Goal: Task Accomplishment & Management: Use online tool/utility

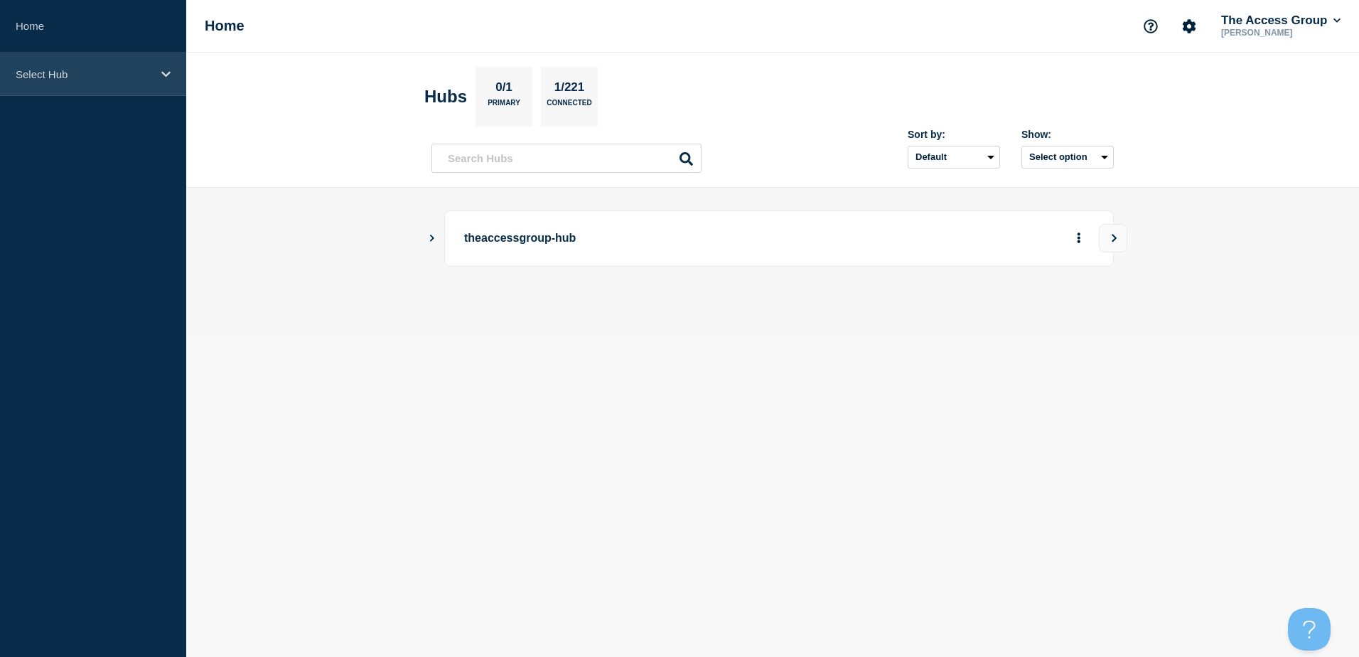
click at [66, 77] on p "Select Hub" at bounding box center [84, 74] width 136 height 12
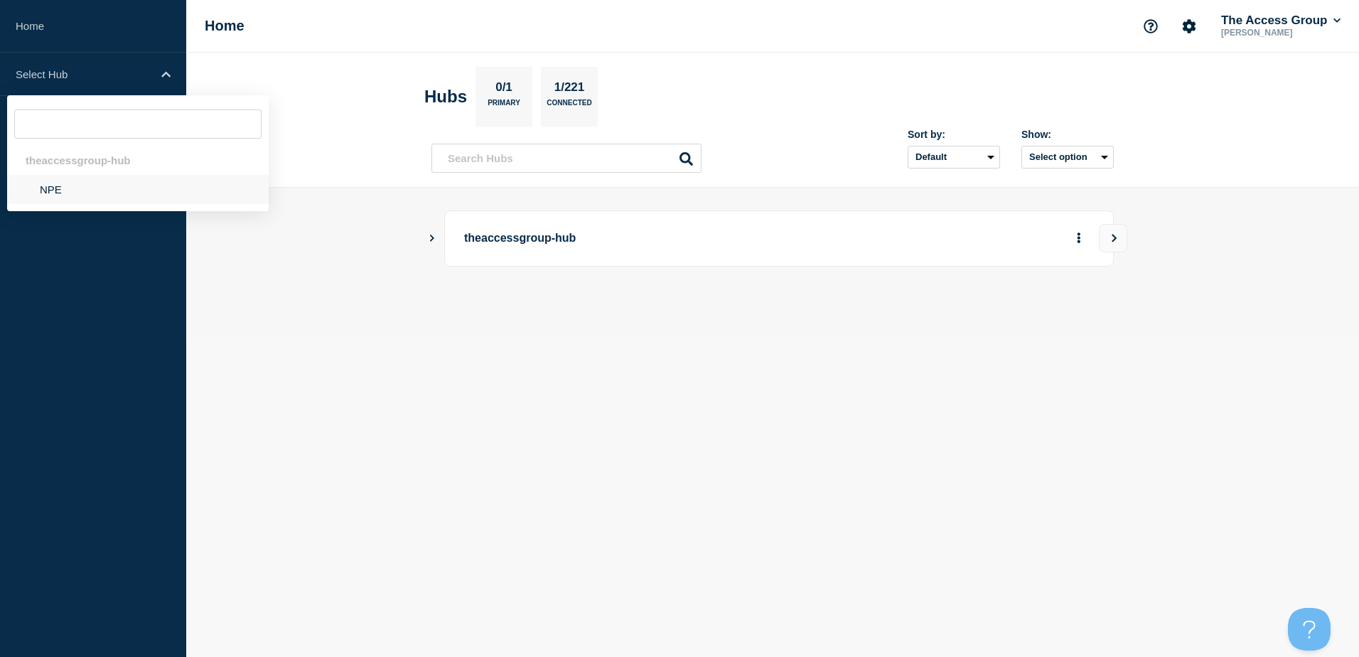
click at [49, 191] on li "NPE" at bounding box center [138, 189] width 262 height 29
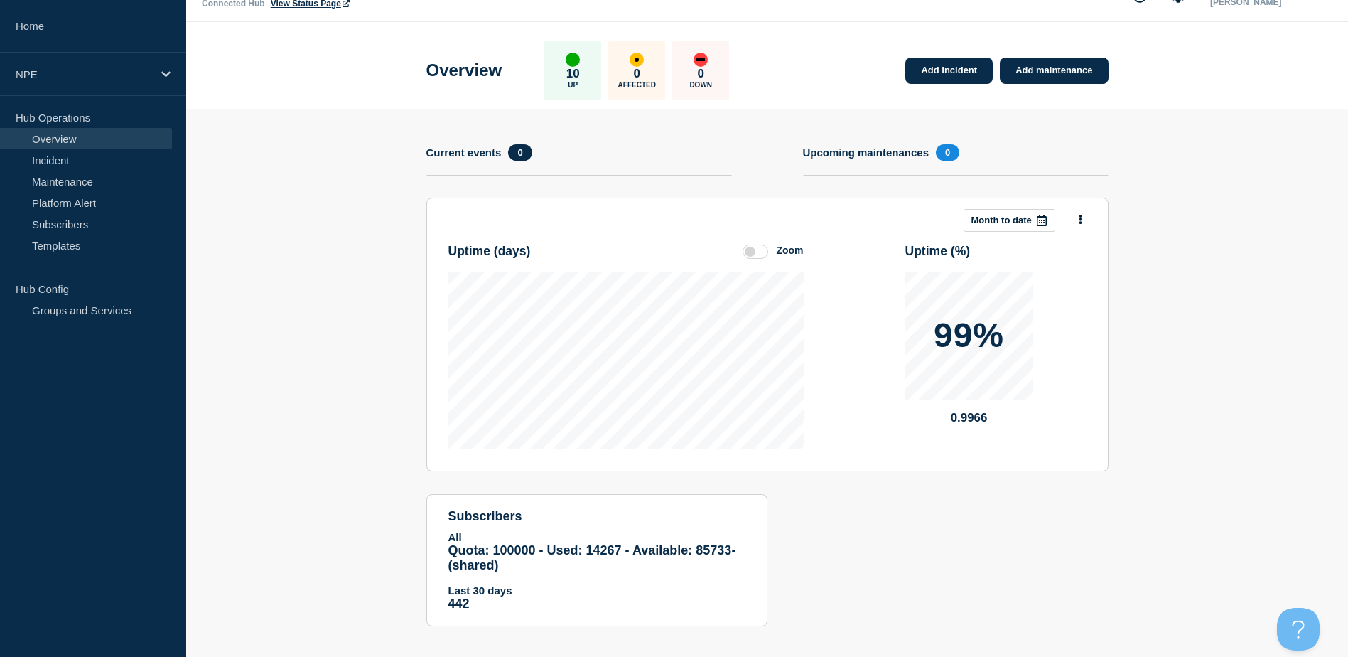
scroll to position [43, 0]
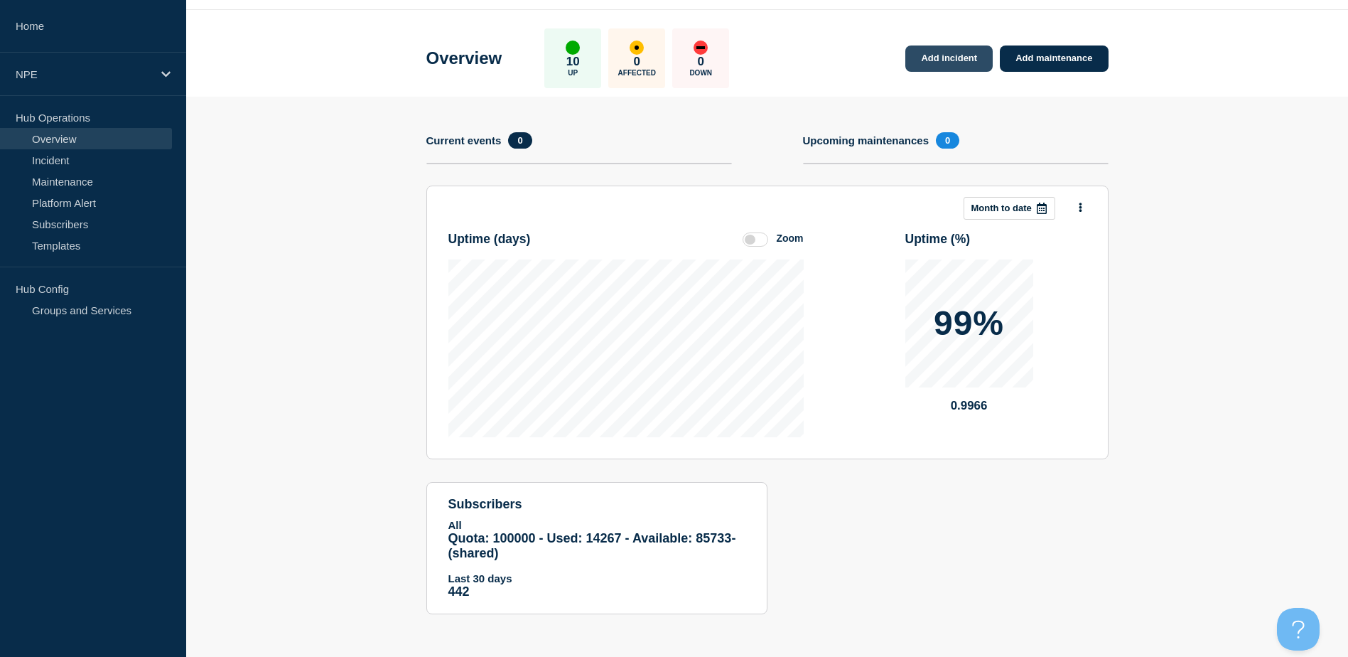
click at [962, 60] on link "Add incident" at bounding box center [949, 58] width 87 height 26
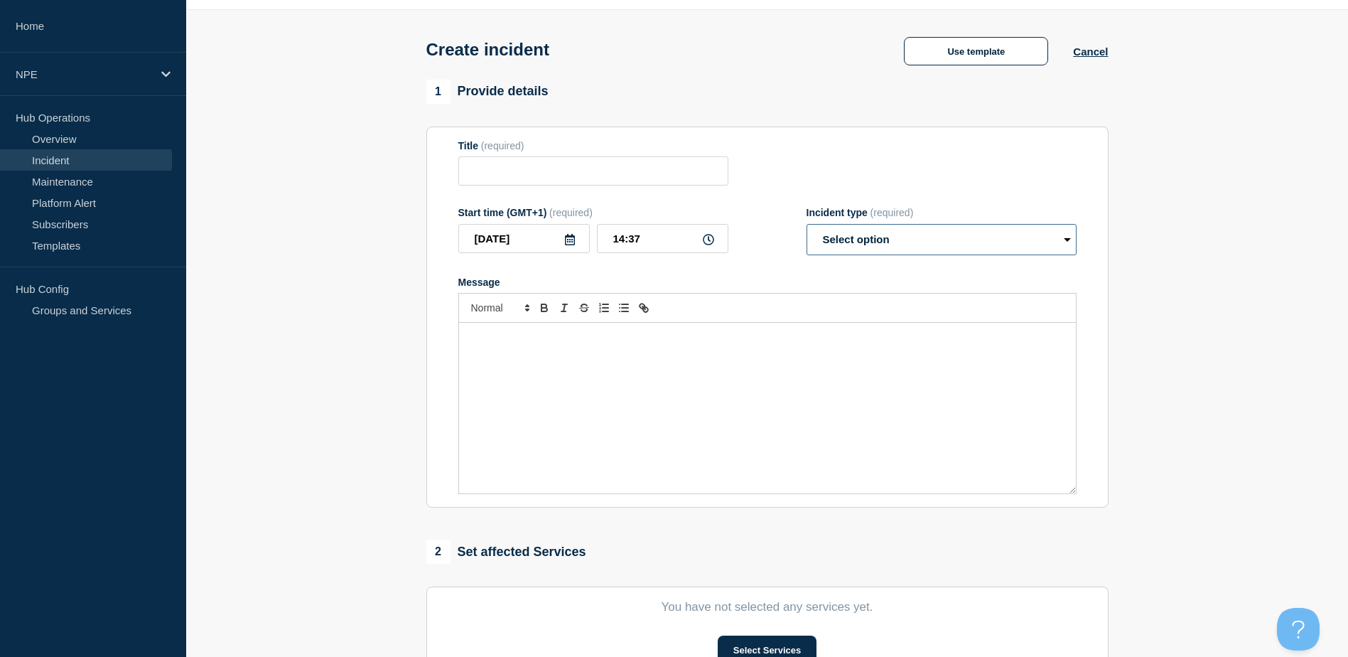
click at [841, 250] on select "Select option Investigating Identified Monitoring" at bounding box center [942, 239] width 270 height 31
click at [714, 284] on div "Message" at bounding box center [767, 282] width 618 height 11
click at [672, 358] on div "Message" at bounding box center [767, 408] width 617 height 171
click at [980, 48] on button "Use template" at bounding box center [976, 51] width 144 height 28
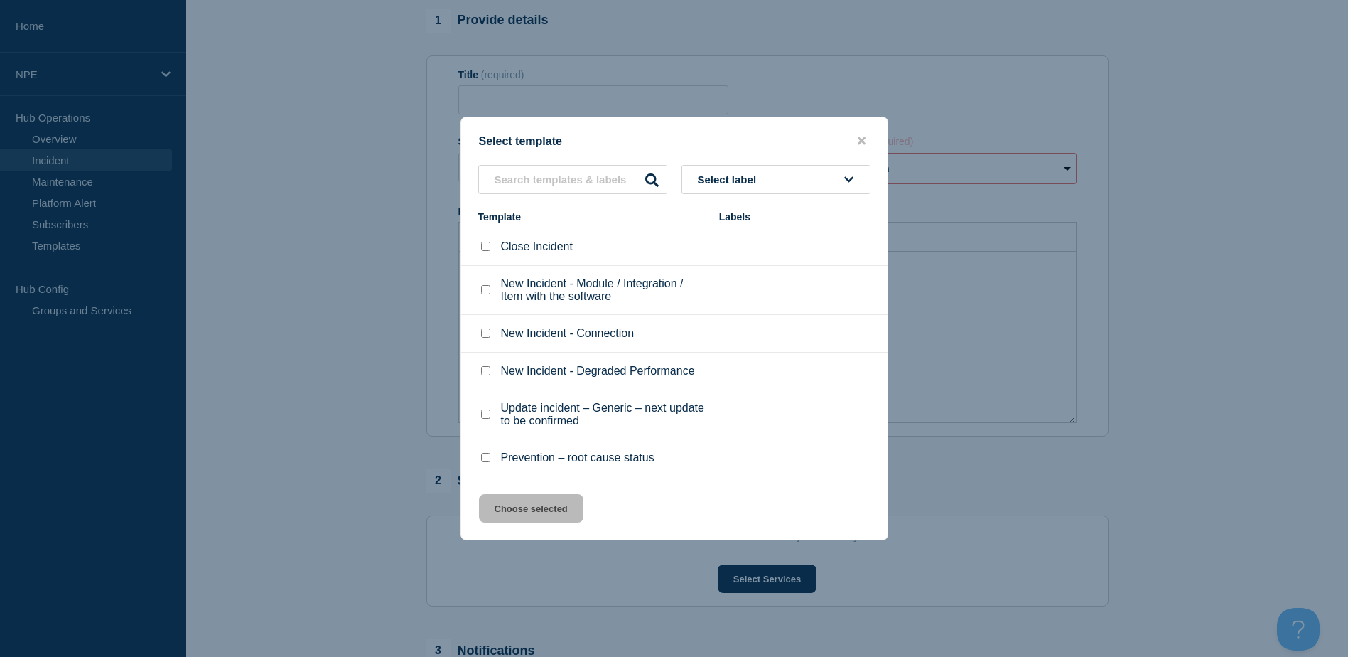
scroll to position [43, 0]
